Goal: Information Seeking & Learning: Learn about a topic

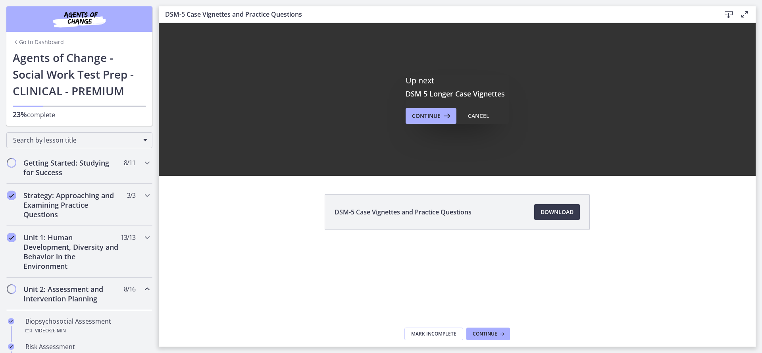
scroll to position [389, 0]
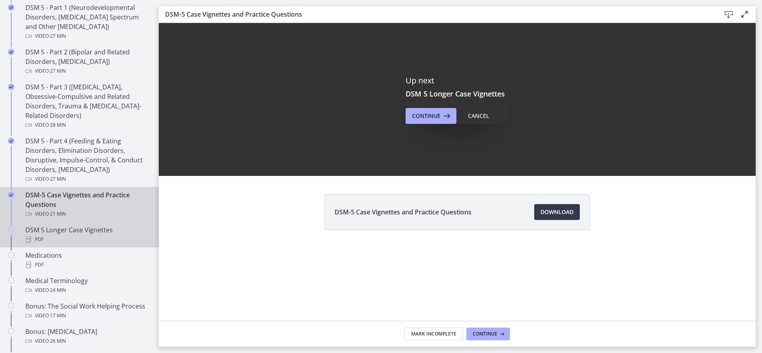
click at [91, 239] on div "PDF" at bounding box center [87, 239] width 124 height 10
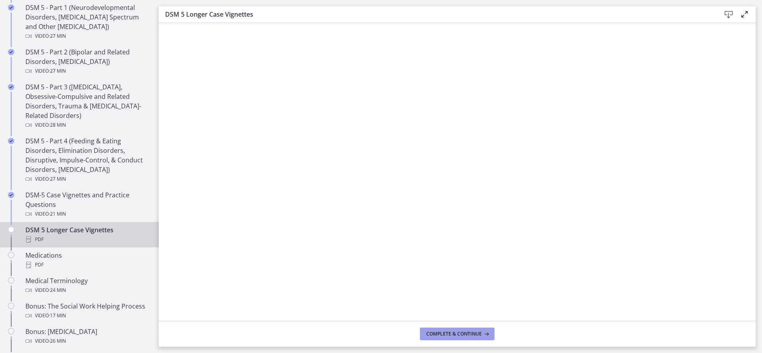
click at [445, 329] on button "Complete & continue" at bounding box center [457, 333] width 75 height 13
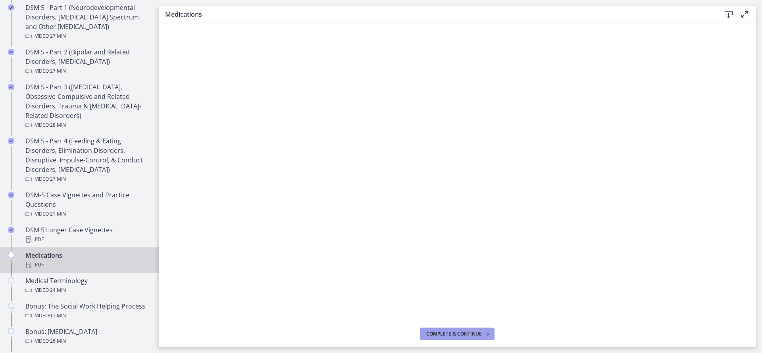
click at [449, 336] on span "Complete & continue" at bounding box center [454, 333] width 56 height 6
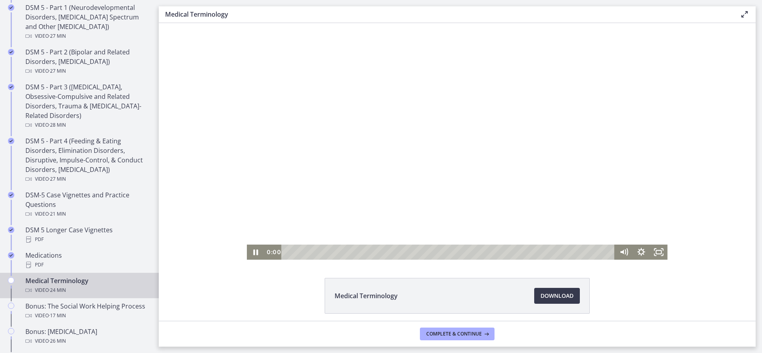
click at [264, 254] on div "0:00 0:00" at bounding box center [439, 251] width 350 height 15
click at [639, 249] on icon "Show settings menu" at bounding box center [641, 252] width 10 height 10
click at [645, 217] on span "2x" at bounding box center [652, 222] width 22 height 15
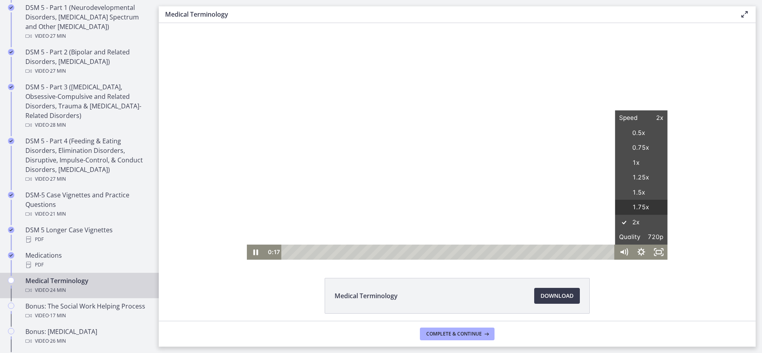
click at [643, 205] on label "1.75x" at bounding box center [640, 207] width 52 height 15
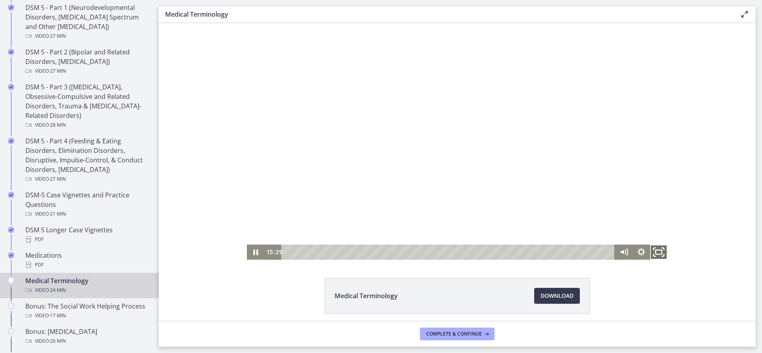
click at [652, 252] on icon "Fullscreen" at bounding box center [658, 252] width 21 height 18
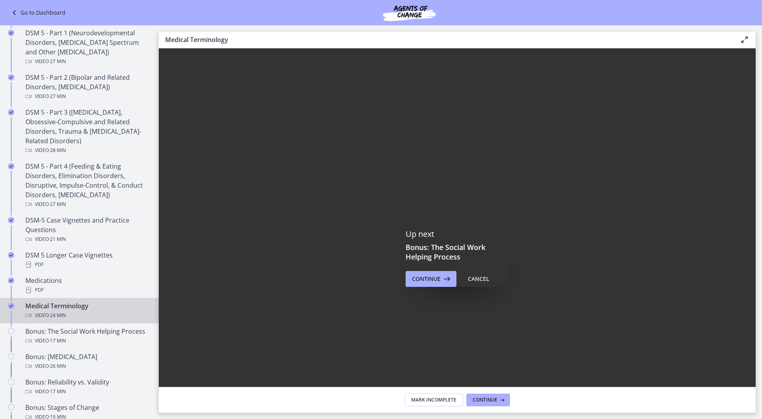
click at [508, 300] on div at bounding box center [457, 257] width 597 height 419
drag, startPoint x: 276, startPoint y: 457, endPoint x: 196, endPoint y: 457, distance: 79.3
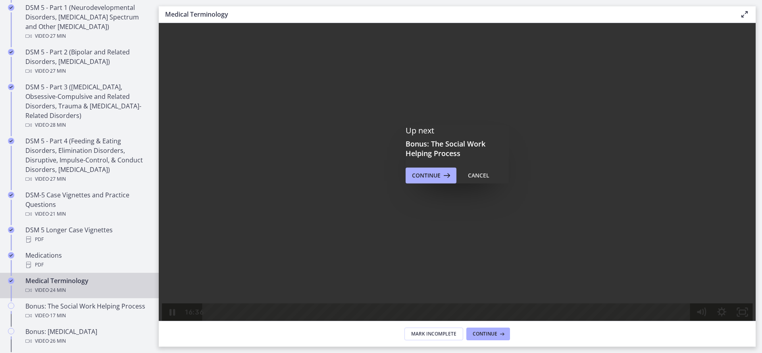
scroll to position [79, 0]
click at [427, 174] on span "Continue" at bounding box center [426, 174] width 29 height 10
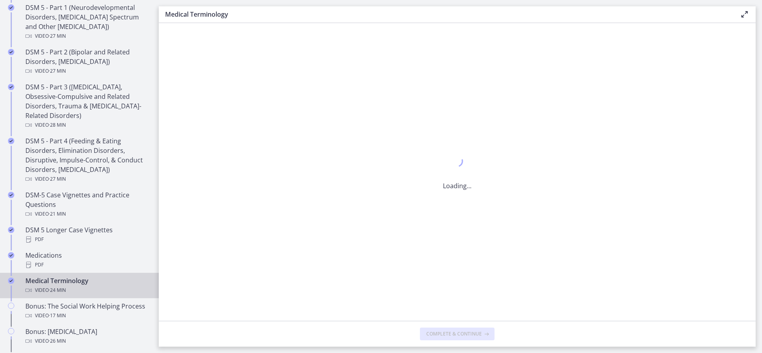
scroll to position [0, 0]
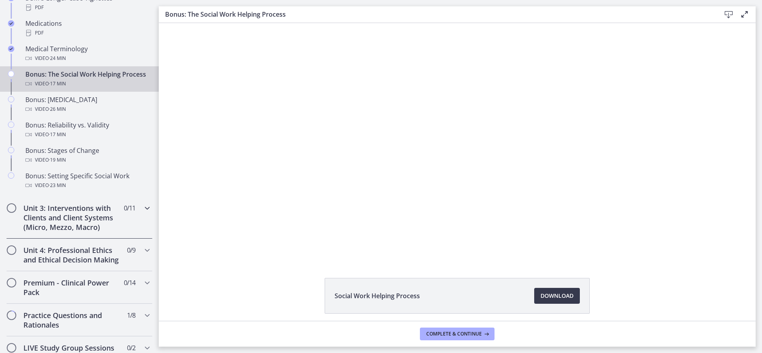
scroll to position [620, 0]
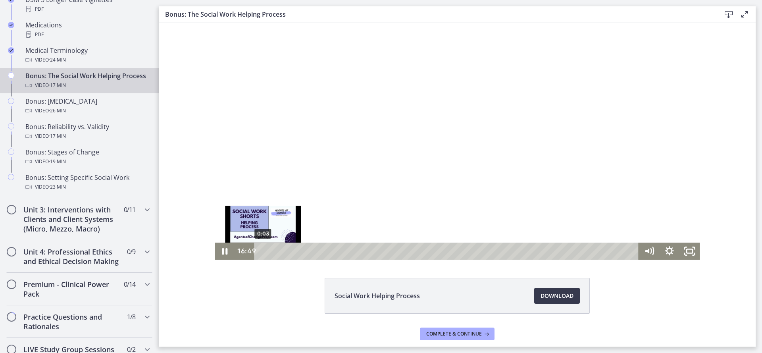
click at [262, 249] on div "0:03" at bounding box center [448, 250] width 372 height 17
click at [389, 183] on div at bounding box center [457, 141] width 485 height 236
